Goal: Task Accomplishment & Management: Manage account settings

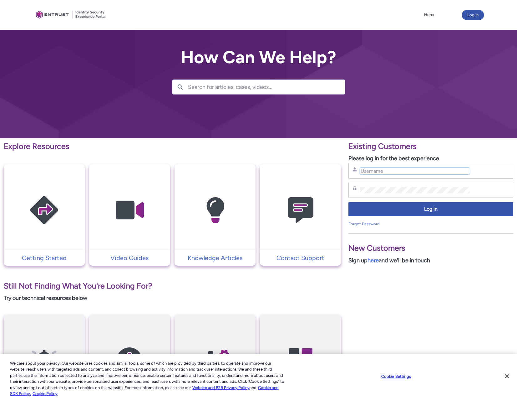
type input "elee@templuminc.com"
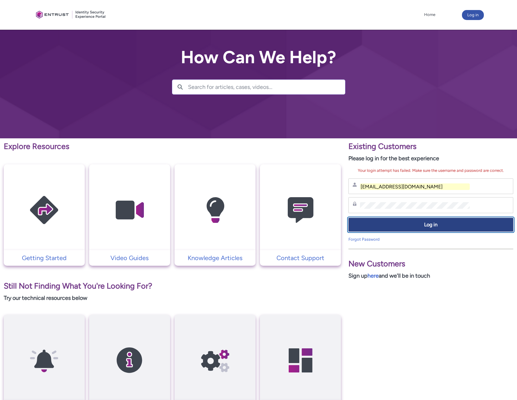
click at [442, 221] on span "Log in" at bounding box center [430, 224] width 157 height 7
click at [430, 224] on span "Log in" at bounding box center [430, 224] width 157 height 7
click at [408, 226] on span "Log in" at bounding box center [430, 224] width 157 height 7
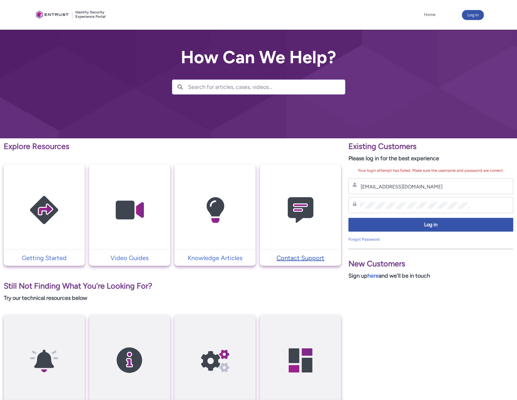
click at [292, 259] on p "Contact Support" at bounding box center [300, 257] width 75 height 9
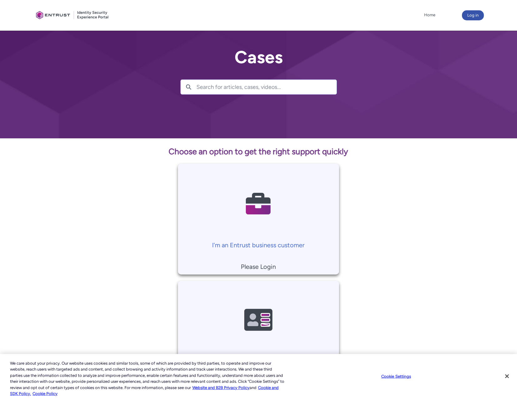
click at [264, 266] on p "Please Login" at bounding box center [258, 266] width 154 height 9
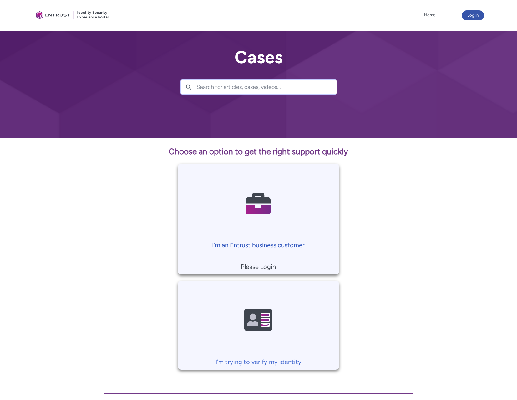
click at [243, 246] on p "I'm an Entrust business customer" at bounding box center [258, 244] width 154 height 9
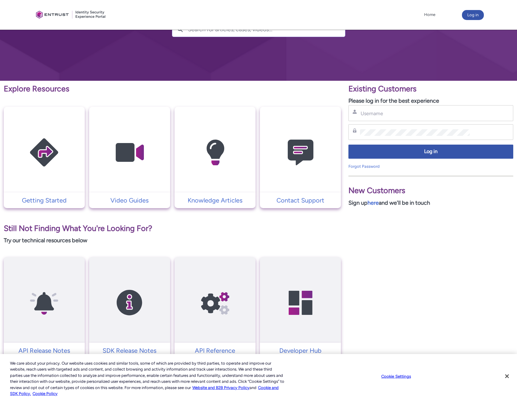
scroll to position [78, 0]
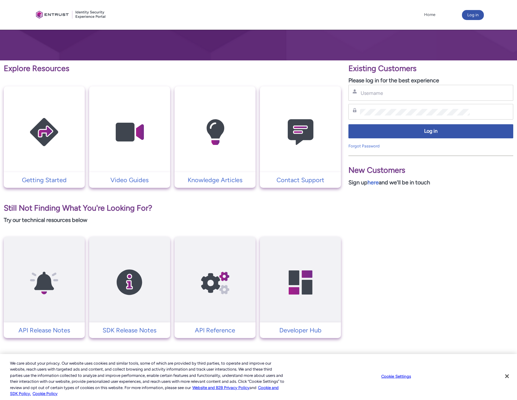
click at [427, 203] on div "Existing Customers Please log in for the best experience Username Password Log …" at bounding box center [431, 198] width 172 height 277
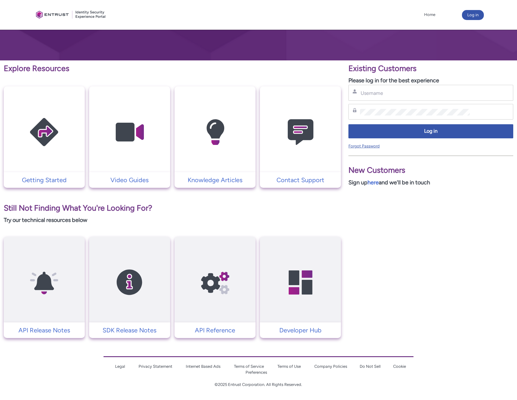
click at [363, 146] on link "Forgot Password" at bounding box center [363, 145] width 31 height 5
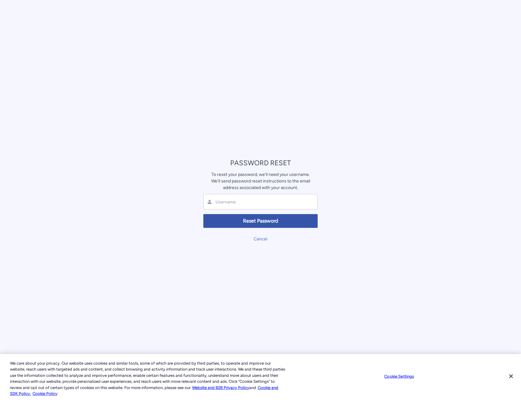
click at [237, 206] on div at bounding box center [261, 201] width 114 height 15
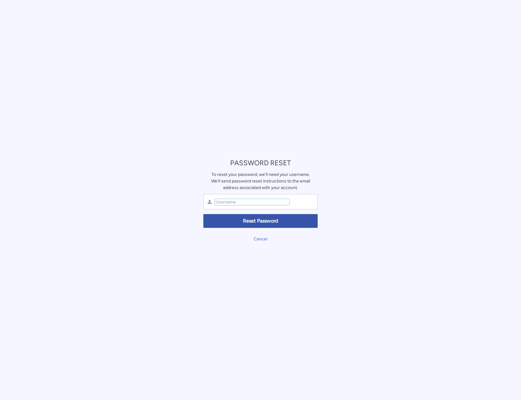
click at [237, 204] on input "text" at bounding box center [252, 202] width 74 height 6
click at [235, 202] on input "text" at bounding box center [252, 202] width 74 height 6
type input "elee@templuminc.com"
click at [258, 223] on span "Reset Password" at bounding box center [261, 220] width 106 height 7
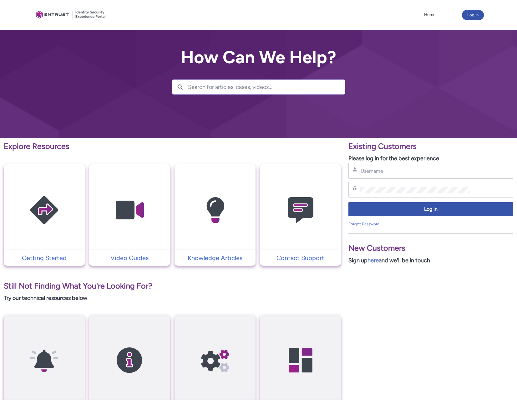
type input "[EMAIL_ADDRESS][DOMAIN_NAME]"
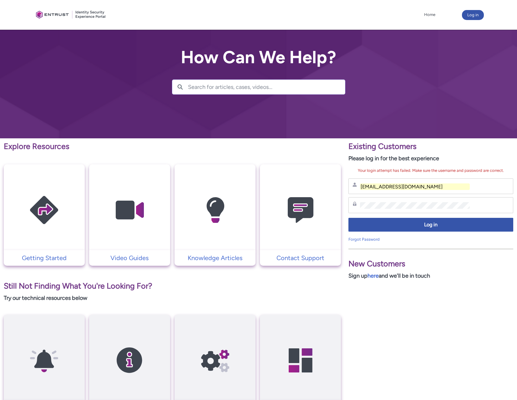
scroll to position [78, 0]
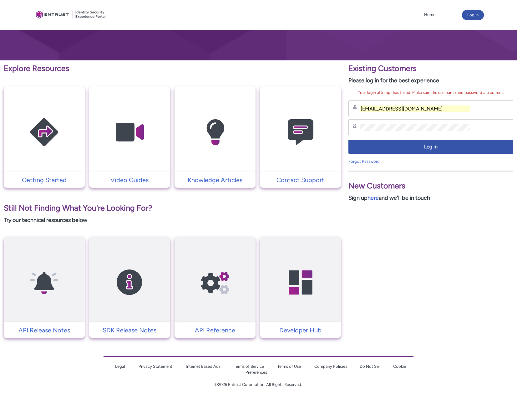
drag, startPoint x: 281, startPoint y: 159, endPoint x: 284, endPoint y: 170, distance: 11.7
click at [281, 159] on img at bounding box center [300, 131] width 59 height 67
click at [284, 170] on td at bounding box center [300, 129] width 81 height 86
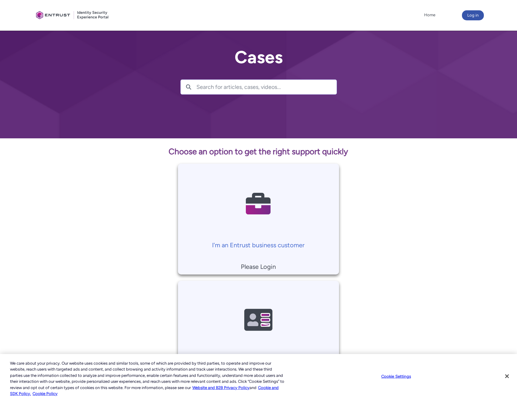
scroll to position [37, 0]
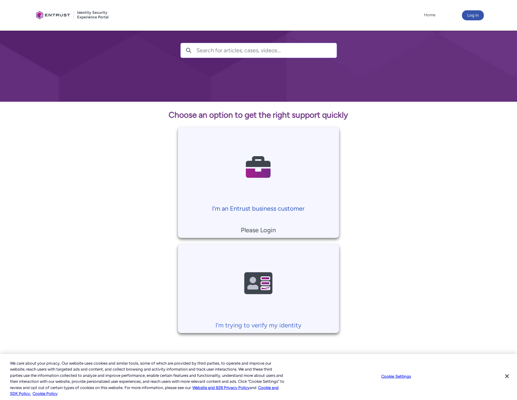
click at [272, 208] on p "I'm an Entrust business customer" at bounding box center [258, 208] width 154 height 9
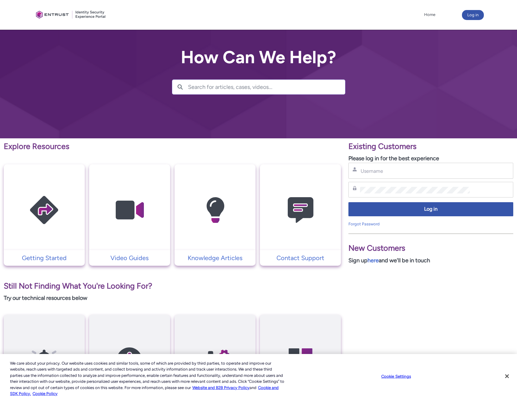
scroll to position [78, 0]
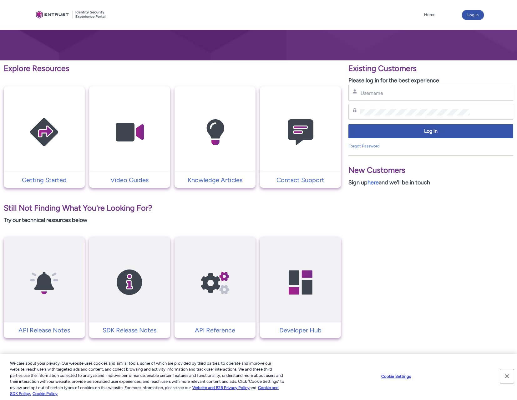
click at [501, 376] on button "Close" at bounding box center [507, 376] width 14 height 14
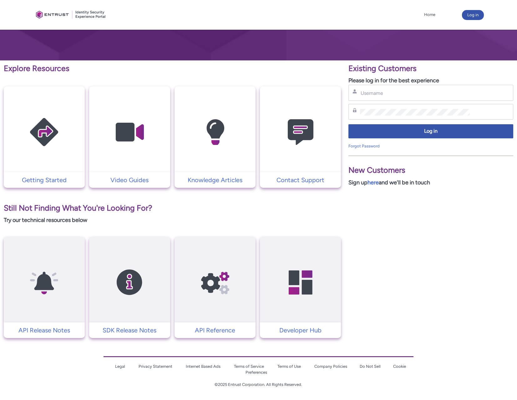
click at [504, 377] on div "Skip to Main Content Home More Log in How Can We Help? Search Search " " Explor…" at bounding box center [258, 160] width 517 height 477
